Goal: Use online tool/utility: Utilize a website feature to perform a specific function

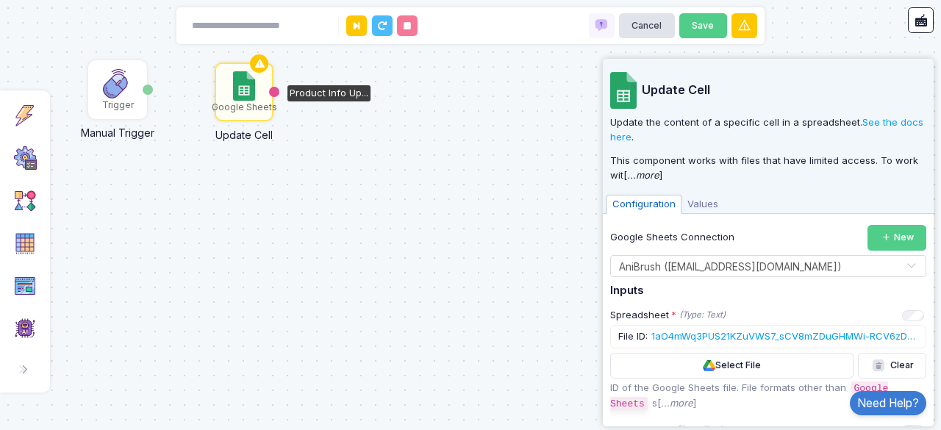
scroll to position [272, 0]
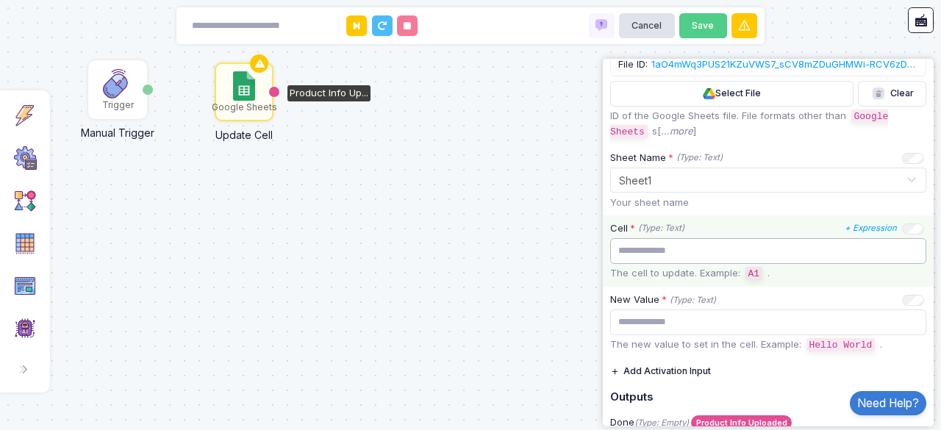
click at [713, 254] on input "text" at bounding box center [768, 251] width 316 height 26
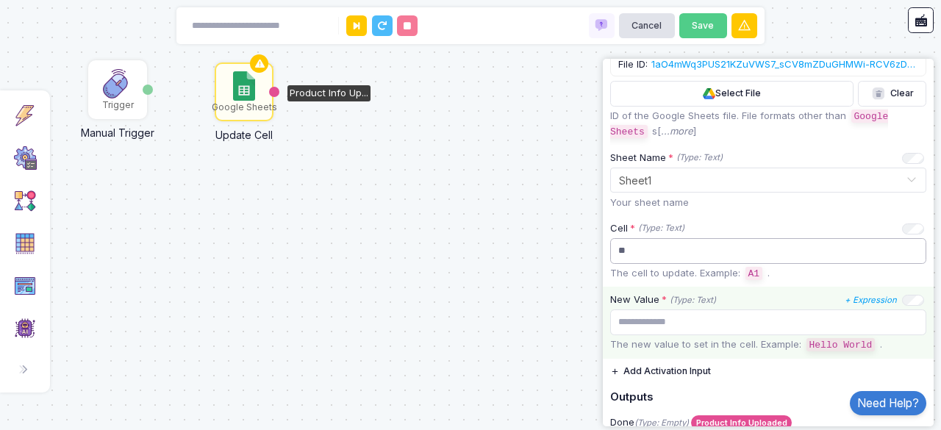
type input "**"
click at [642, 309] on input "text" at bounding box center [768, 322] width 316 height 26
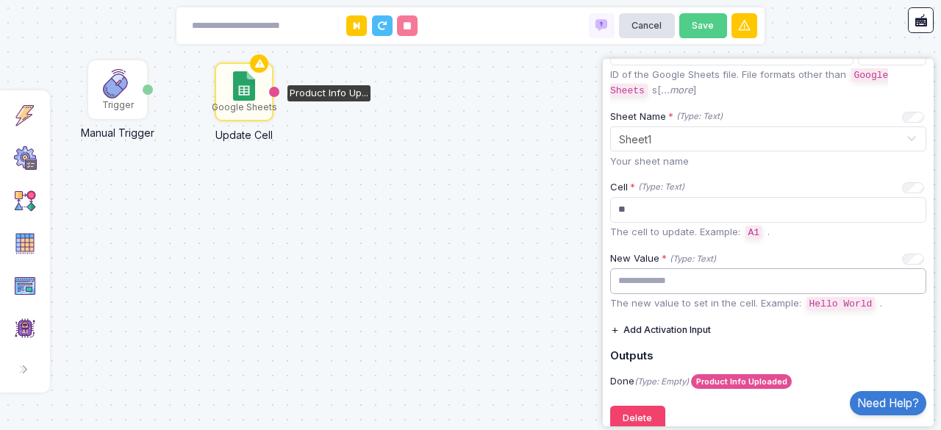
scroll to position [328, 0]
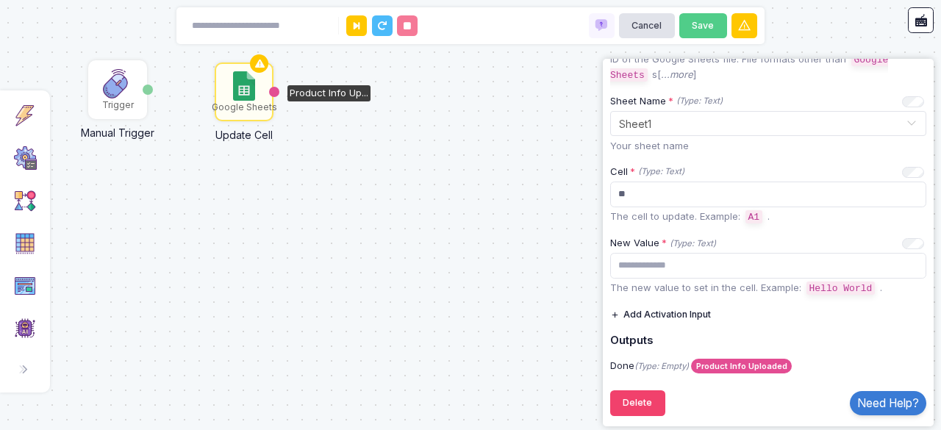
click at [629, 305] on button "Add Activation Input" at bounding box center [660, 315] width 101 height 26
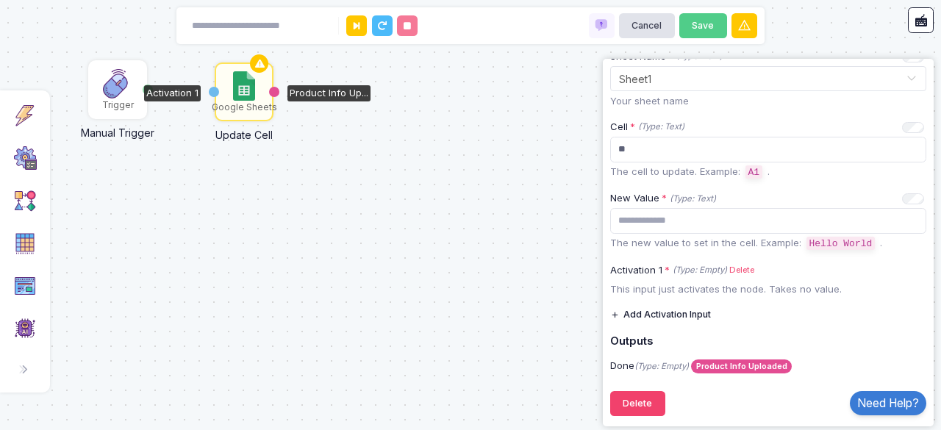
click at [527, 251] on div "Trigger Manual Trigger Done Google Sheets Update Cell Activation 1 Product Info…" at bounding box center [470, 215] width 941 height 430
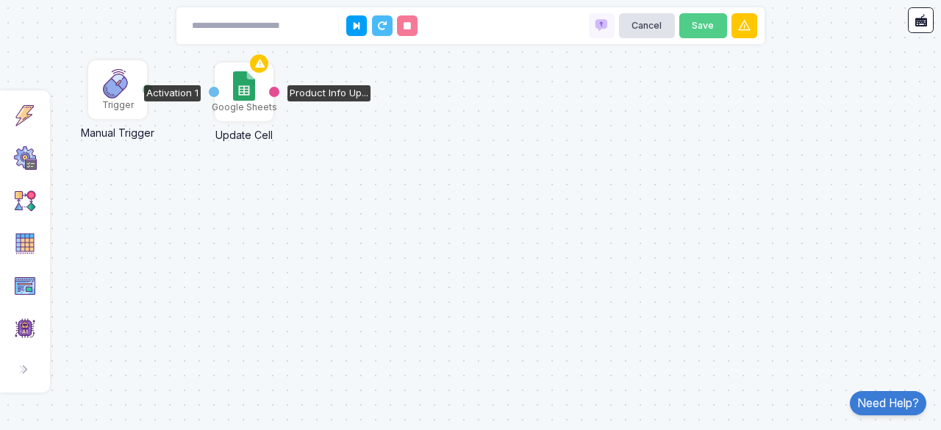
click at [224, 92] on div "Google Sheets" at bounding box center [244, 92] width 56 height 56
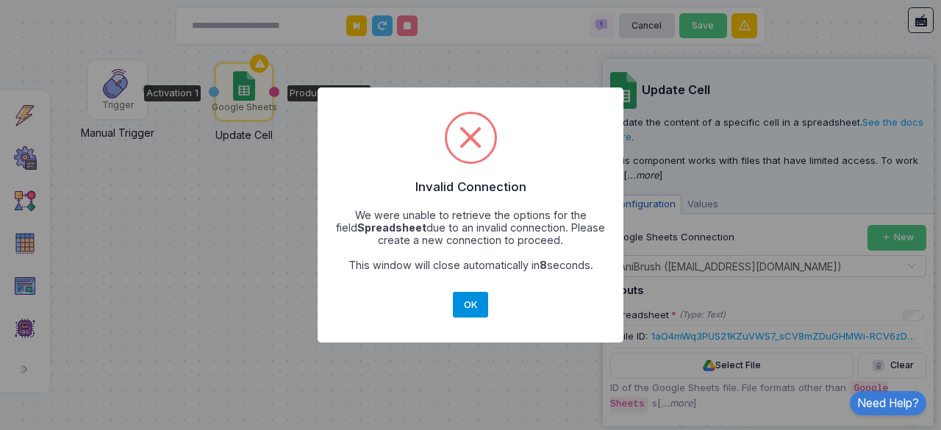
click at [469, 296] on button "OK" at bounding box center [470, 305] width 35 height 26
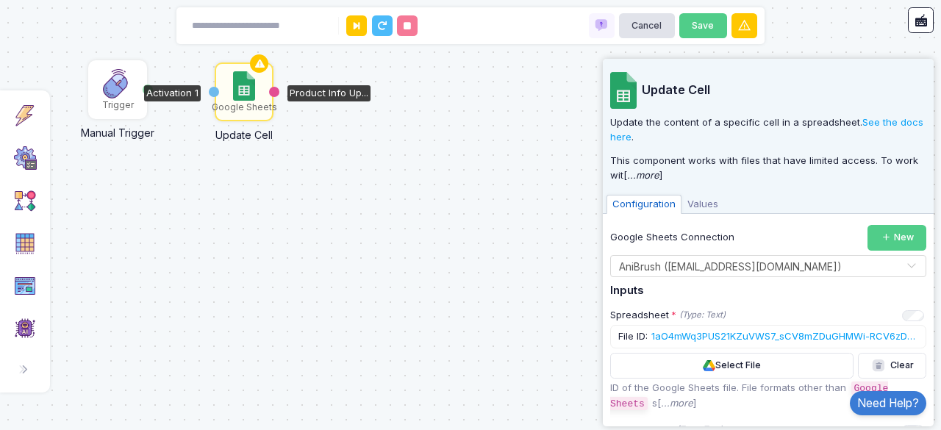
click at [145, 98] on div "Activation 1" at bounding box center [172, 93] width 57 height 16
click at [198, 173] on div "Trigger Manual Trigger Done Google Sheets Update Cell Activation 1 Product Info…" at bounding box center [470, 215] width 941 height 430
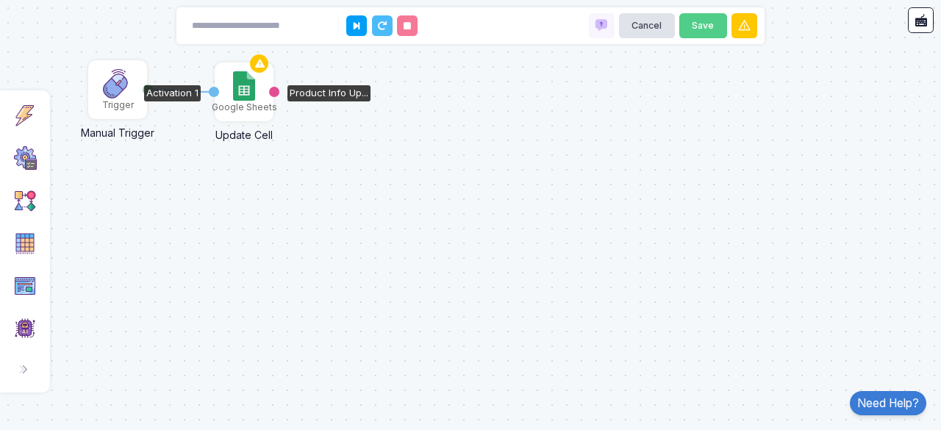
drag, startPoint x: 149, startPoint y: 85, endPoint x: 211, endPoint y: 92, distance: 62.1
click at [1, 1] on div "1 Trigger Manual Trigger Done Google Sheets Update Cell Activation 1 Product In…" at bounding box center [1, 1] width 1 height 1
click at [231, 108] on div "Google Sheets" at bounding box center [244, 107] width 65 height 13
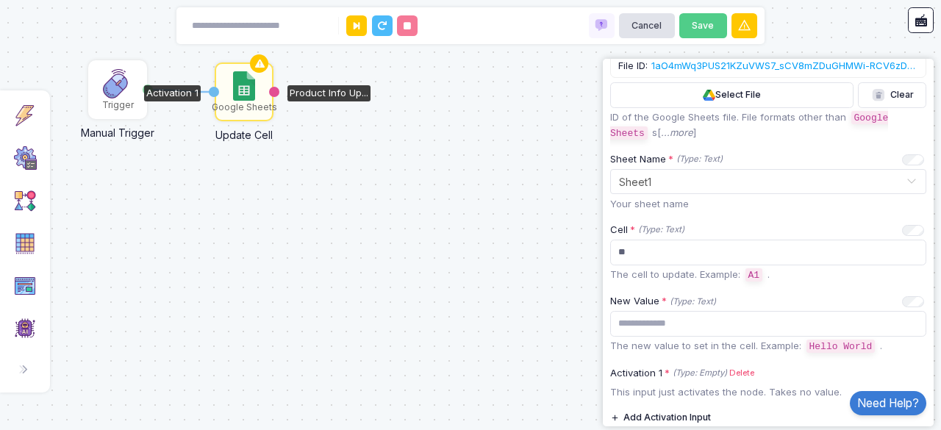
scroll to position [270, 0]
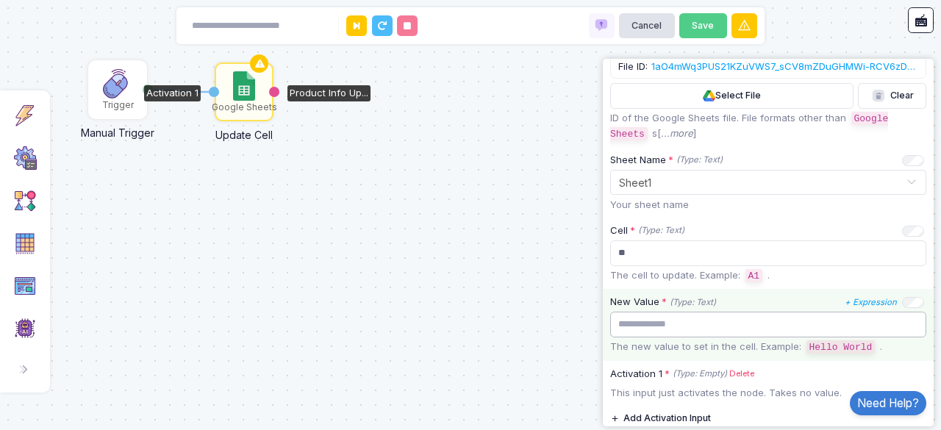
click at [774, 323] on input "text" at bounding box center [768, 325] width 316 height 26
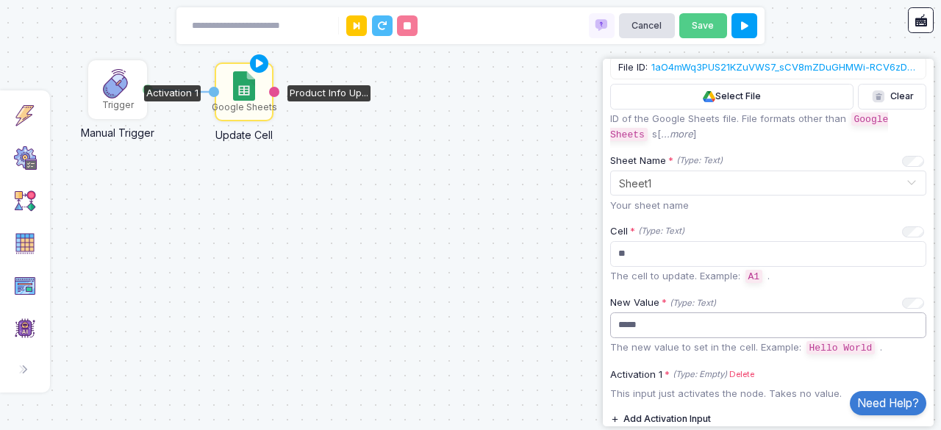
scroll to position [373, 0]
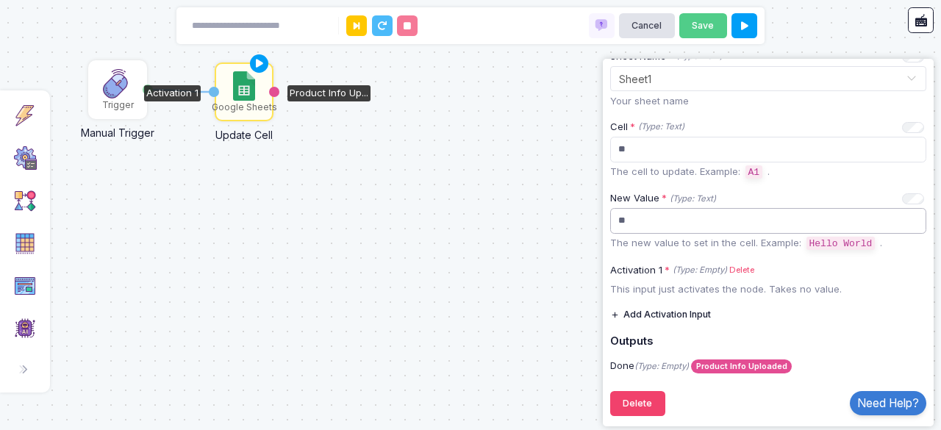
type input "*"
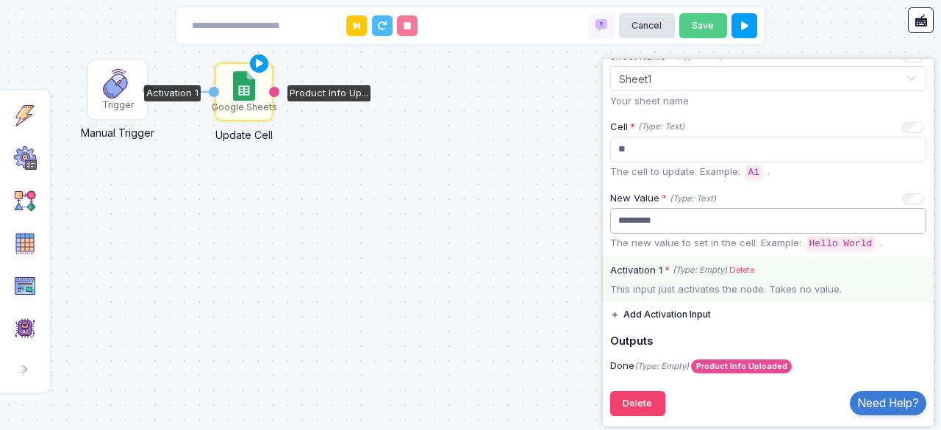
type input "*********"
click at [657, 271] on label "Activation 1 * (Type: Empty) Delete" at bounding box center [768, 270] width 331 height 15
click at [735, 267] on link "Delete" at bounding box center [741, 270] width 25 height 12
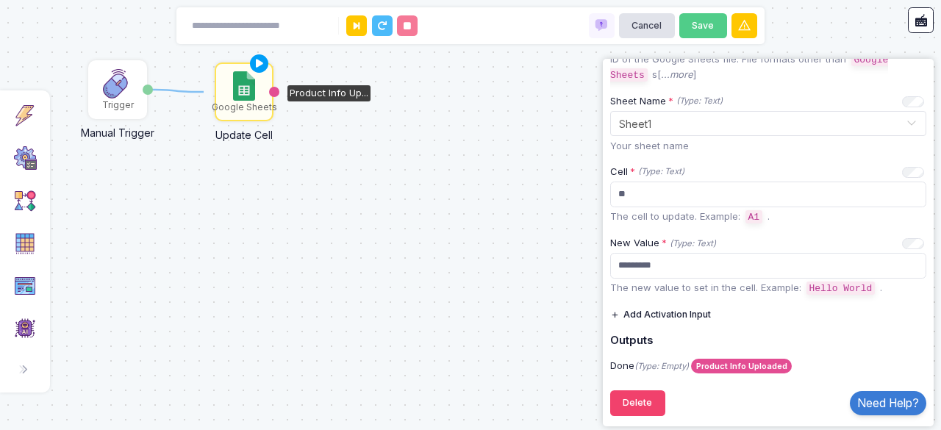
drag, startPoint x: 143, startPoint y: 88, endPoint x: 206, endPoint y: 92, distance: 63.3
click at [206, 92] on div "1 Trigger Manual Trigger Done Google Sheets Update Cell Product Info Up..." at bounding box center [470, 215] width 941 height 430
click at [632, 309] on button "Add Activation Input" at bounding box center [660, 315] width 101 height 26
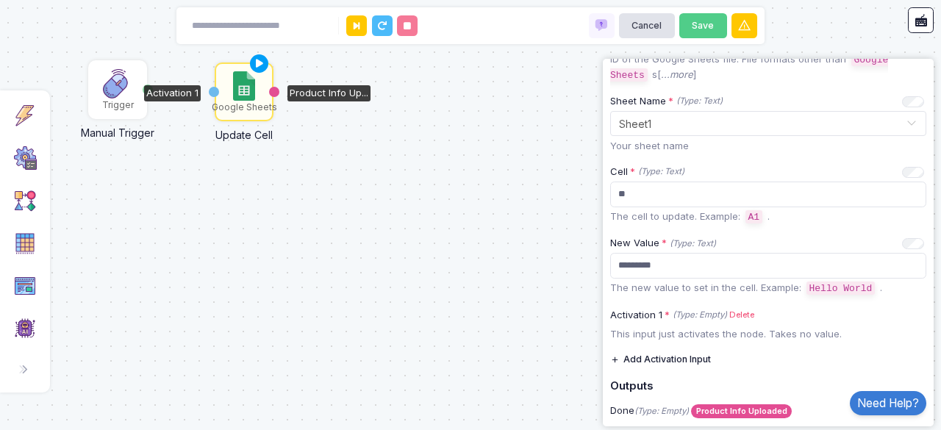
scroll to position [373, 0]
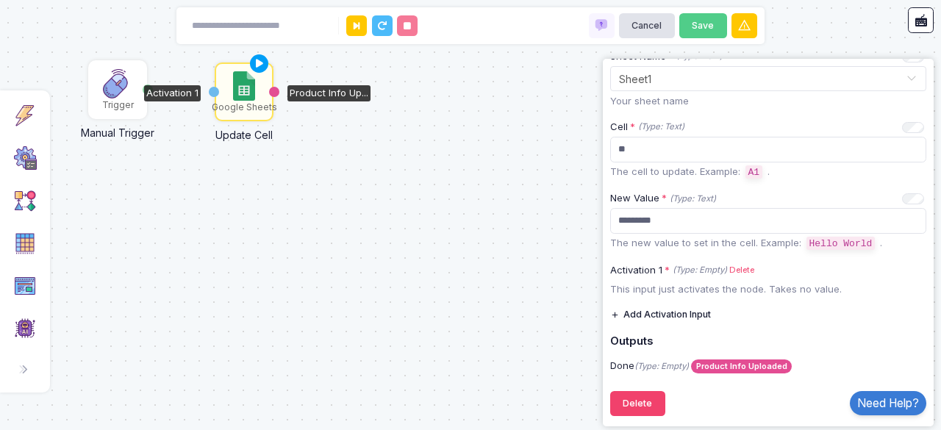
click at [156, 173] on div "Trigger Manual Trigger Done Google Sheets Update Cell Activation 1 Product Info…" at bounding box center [470, 215] width 941 height 430
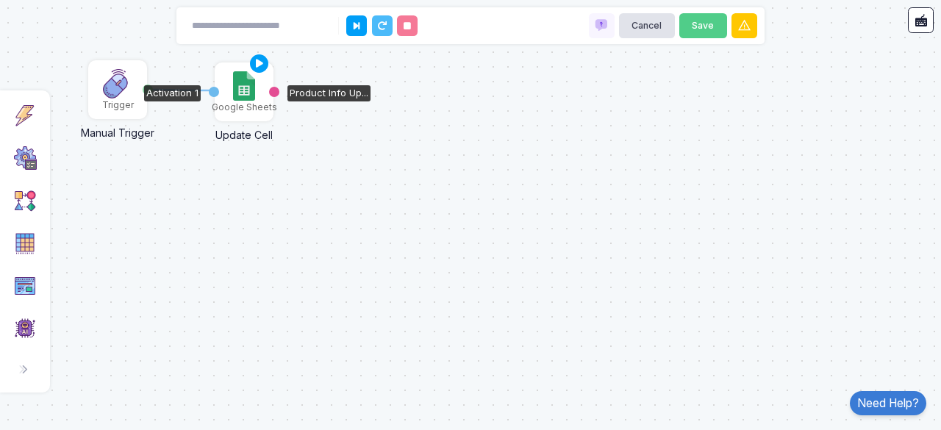
drag, startPoint x: 146, startPoint y: 89, endPoint x: 210, endPoint y: 90, distance: 63.9
click at [1, 1] on div "1 Trigger Manual Trigger Done Google Sheets Update Cell Activation 1 Product In…" at bounding box center [1, 1] width 1 height 1
click at [235, 90] on img at bounding box center [243, 85] width 21 height 29
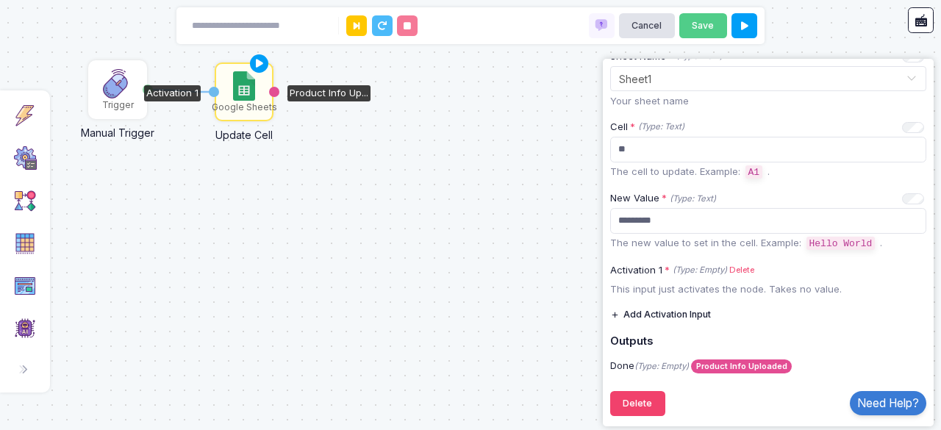
click at [453, 226] on div "1 Trigger Manual Trigger Done Google Sheets Update Cell Activation 1 Product In…" at bounding box center [470, 215] width 941 height 430
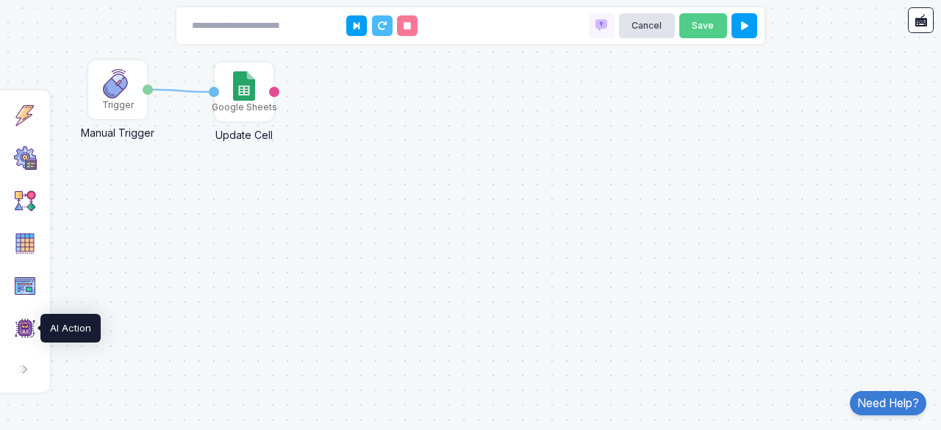
click at [21, 324] on img at bounding box center [25, 329] width 24 height 24
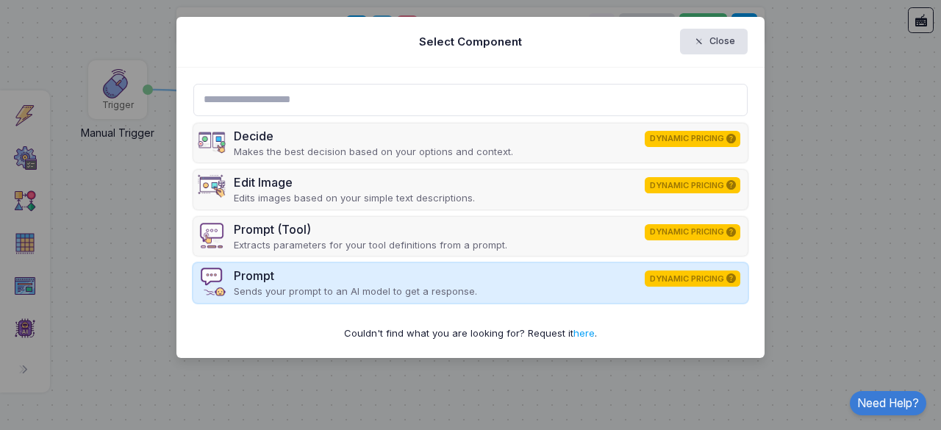
click at [216, 278] on img at bounding box center [211, 281] width 29 height 29
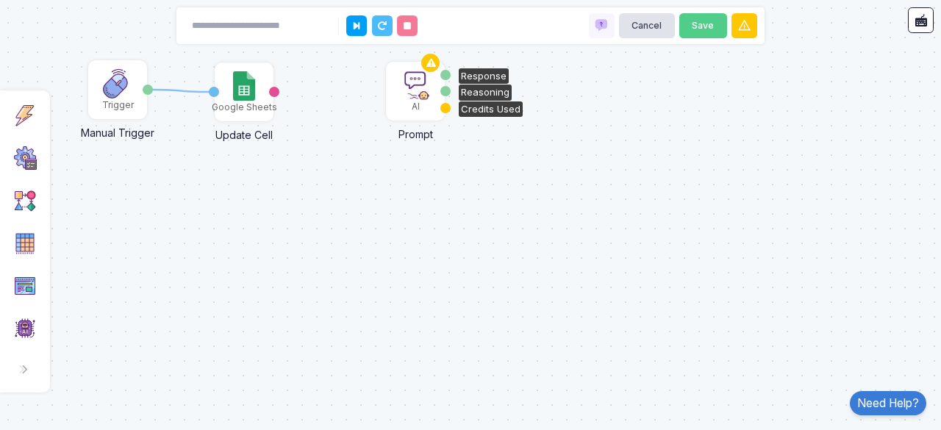
click at [415, 91] on img at bounding box center [414, 85] width 29 height 29
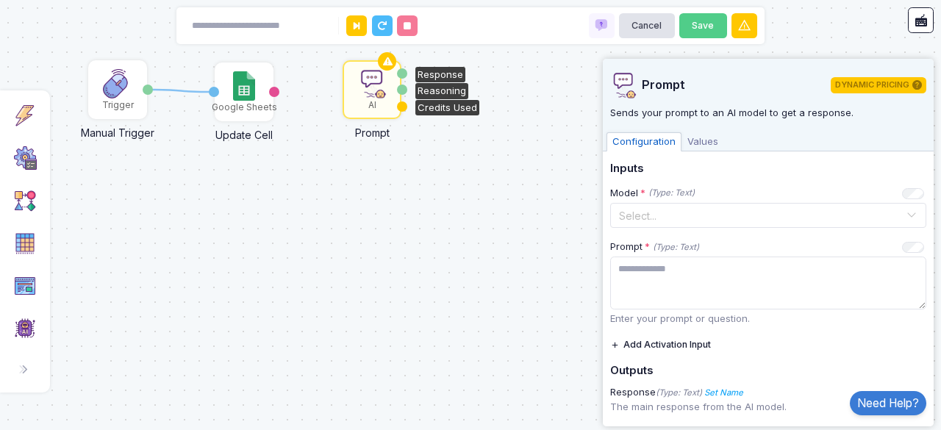
drag, startPoint x: 410, startPoint y: 99, endPoint x: 370, endPoint y: 96, distance: 40.5
click at [370, 96] on img at bounding box center [371, 83] width 29 height 29
click at [379, 158] on div "1 Trigger Manual Trigger Done Google Sheets Update Cell Activation 1 Product In…" at bounding box center [470, 215] width 941 height 430
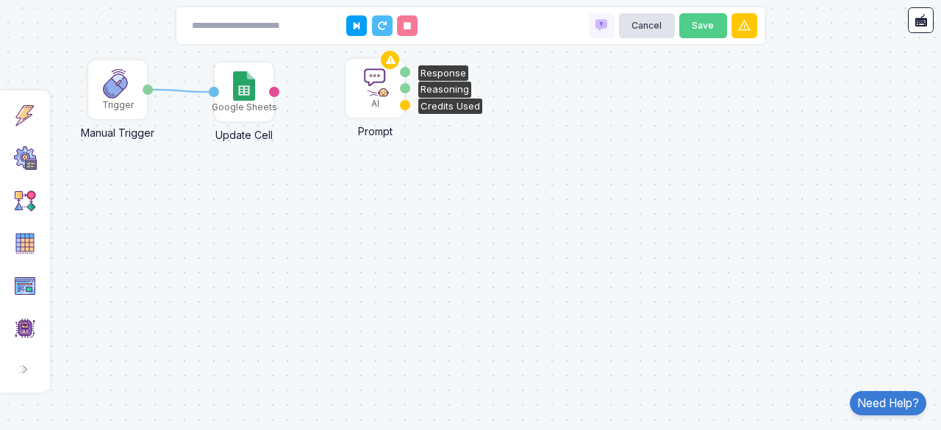
click at [357, 94] on div "AI" at bounding box center [375, 88] width 56 height 56
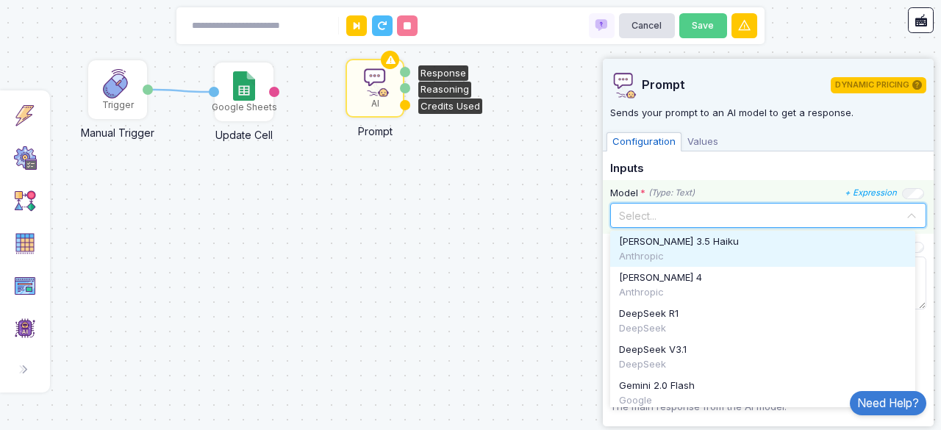
click at [704, 209] on input "text" at bounding box center [753, 214] width 270 height 16
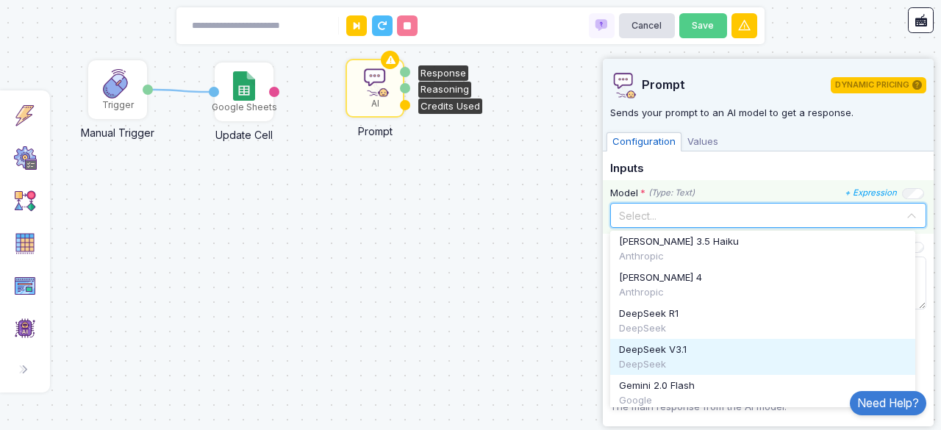
click at [750, 357] on div "DeepSeek" at bounding box center [762, 364] width 287 height 15
click at [758, 210] on input "text" at bounding box center [753, 214] width 270 height 16
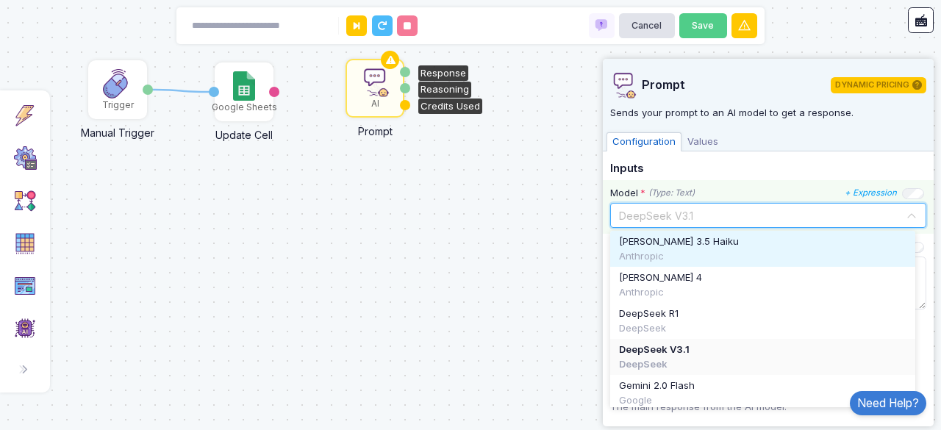
click at [686, 258] on div "Anthropic" at bounding box center [762, 256] width 287 height 15
